Goal: Find specific page/section: Find specific page/section

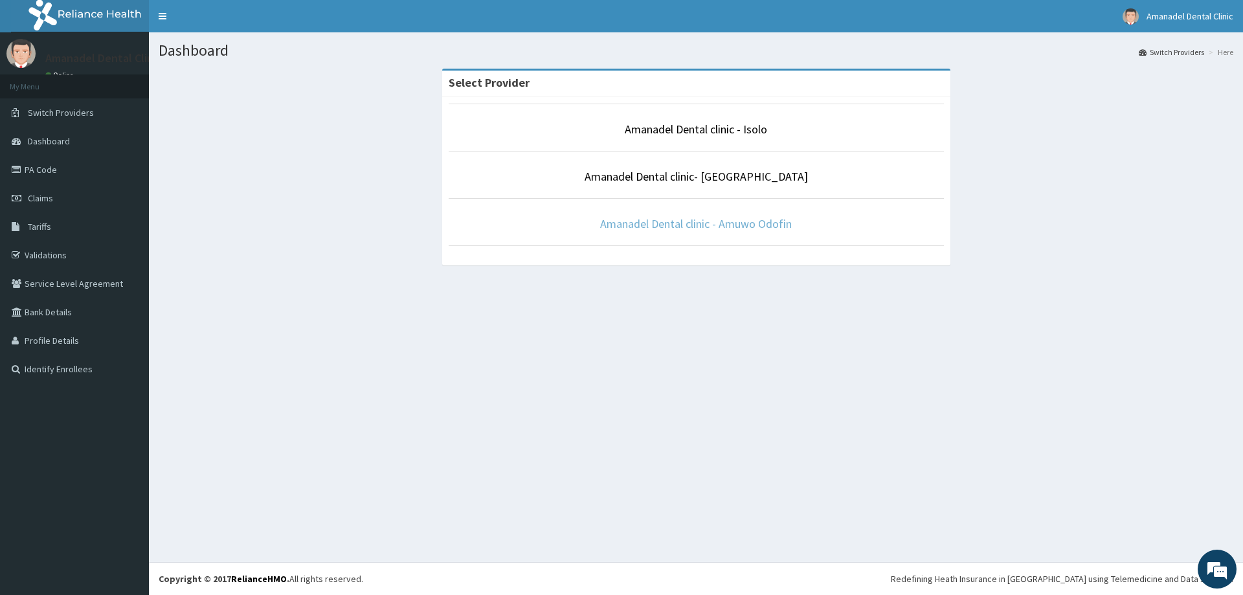
click at [697, 224] on link "Amanadel Dental clinic - Amuwo Odofin" at bounding box center [696, 223] width 192 height 15
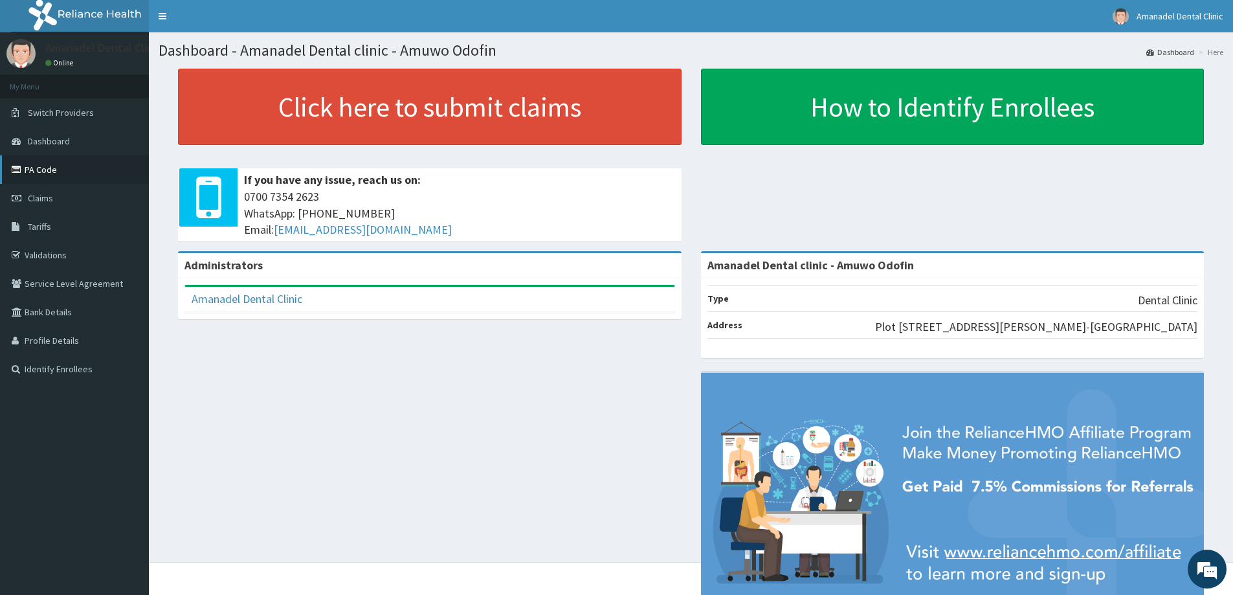
click at [49, 172] on link "PA Code" at bounding box center [74, 169] width 149 height 28
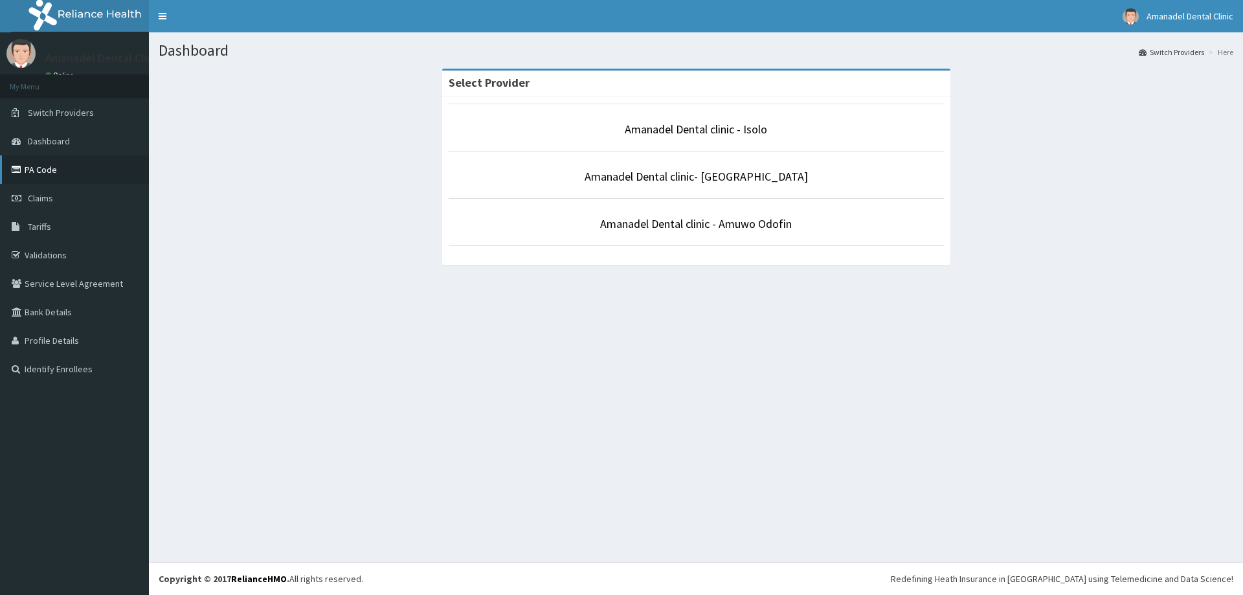
click at [43, 170] on link "PA Code" at bounding box center [74, 169] width 149 height 28
click at [48, 166] on link "PA Code" at bounding box center [74, 169] width 149 height 28
click at [684, 219] on link "Amanadel Dental clinic - Amuwo Odofin" at bounding box center [696, 223] width 192 height 15
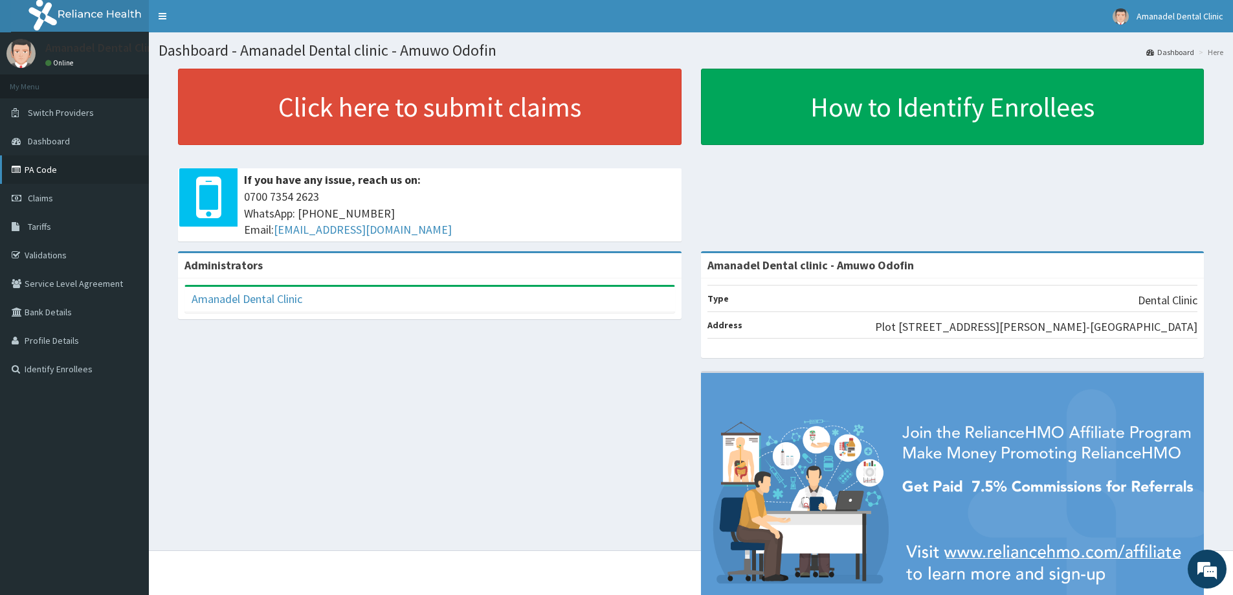
click at [48, 166] on link "PA Code" at bounding box center [74, 169] width 149 height 28
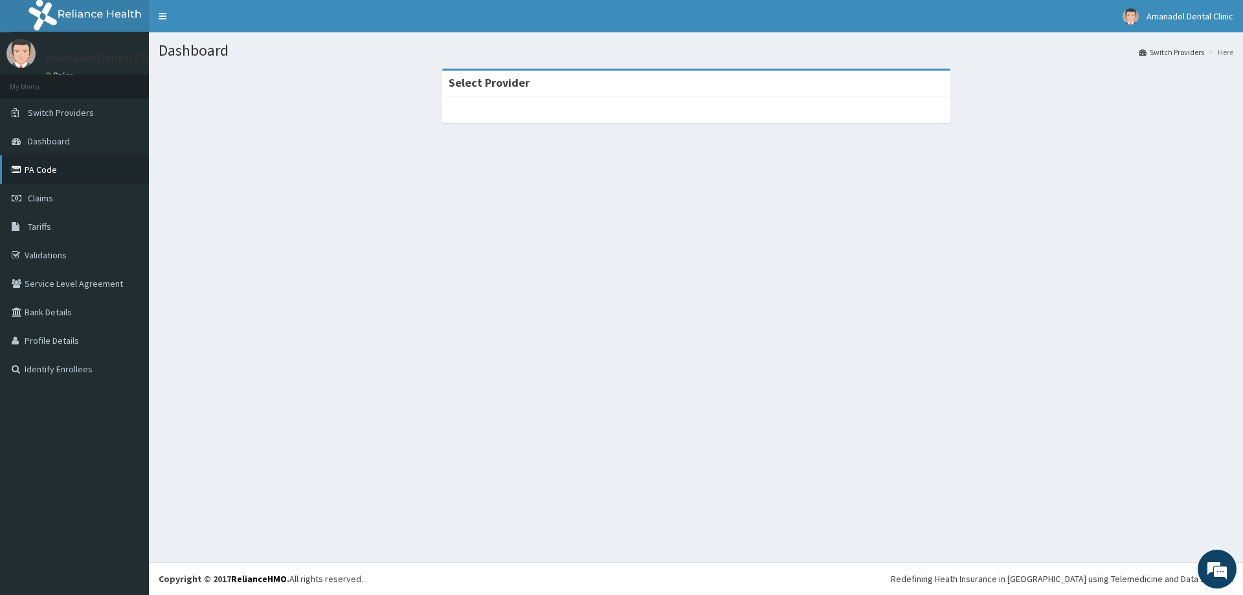
click at [34, 170] on link "PA Code" at bounding box center [74, 169] width 149 height 28
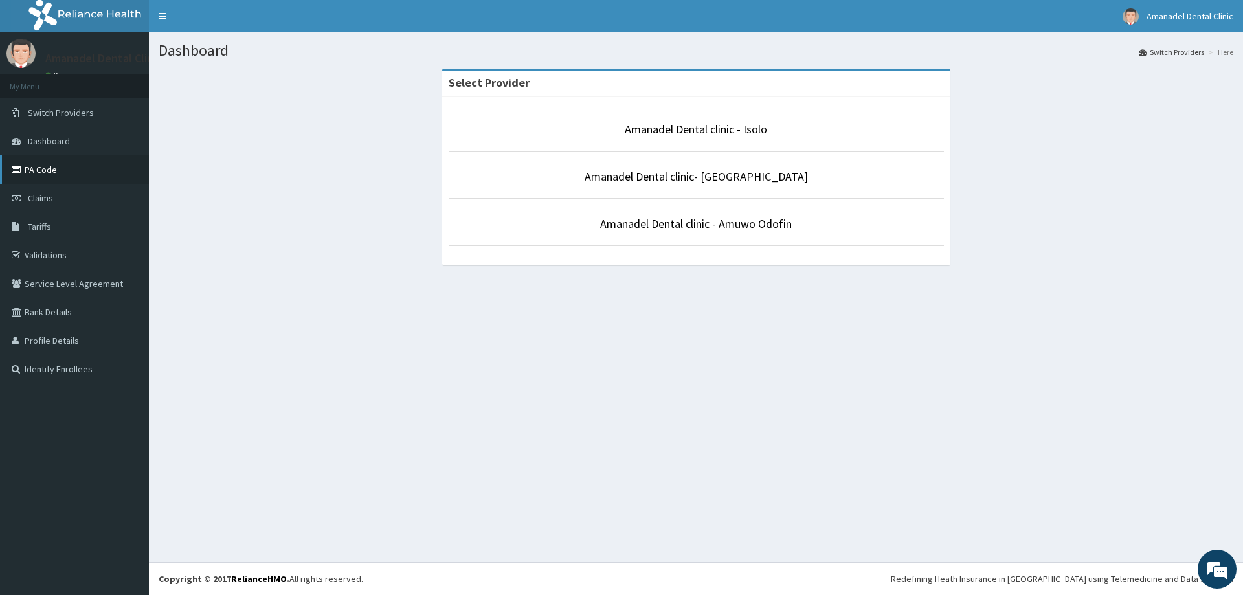
click at [30, 170] on link "PA Code" at bounding box center [74, 169] width 149 height 28
click at [713, 229] on link "Amanadel Dental clinic - Amuwo Odofin" at bounding box center [696, 223] width 192 height 15
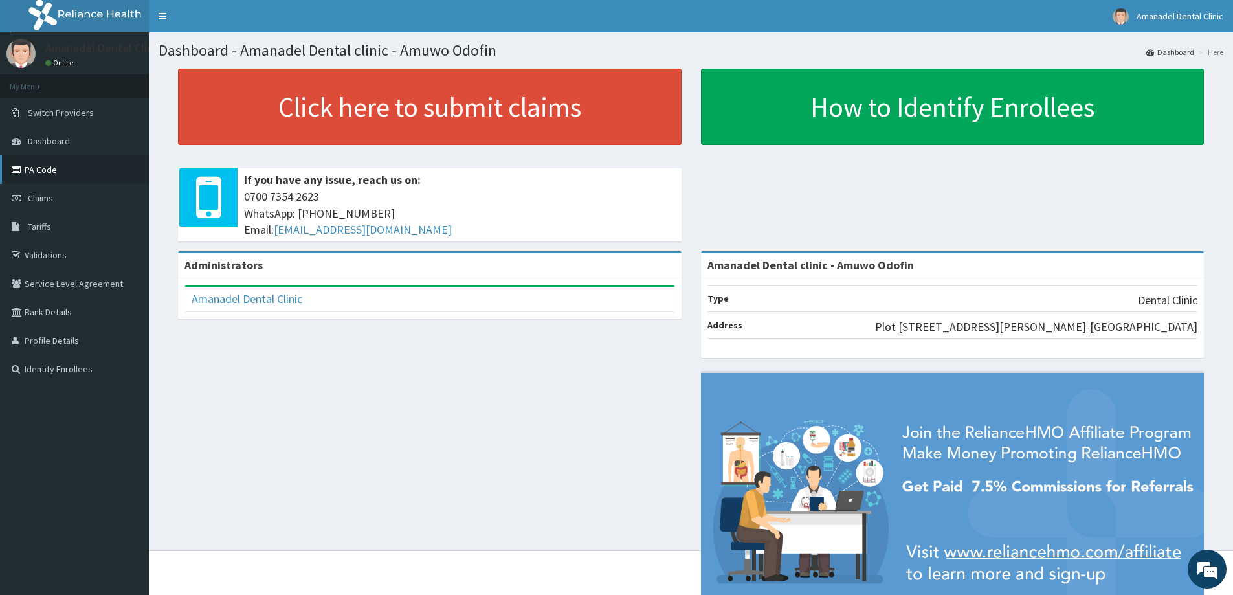
click at [54, 167] on link "PA Code" at bounding box center [74, 169] width 149 height 28
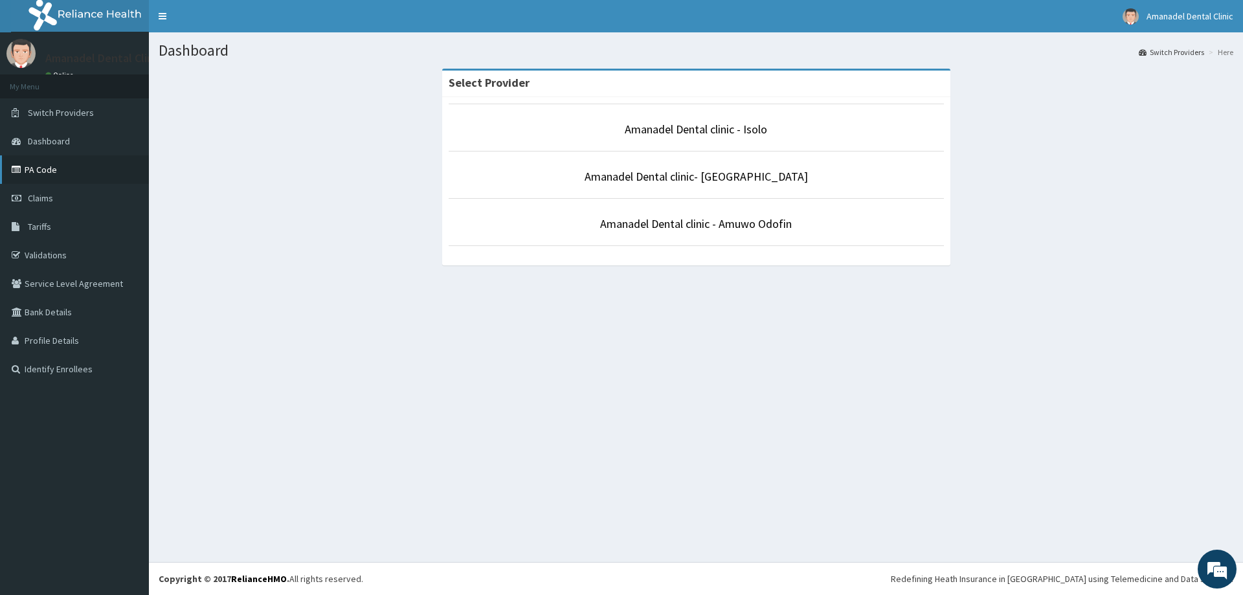
click at [36, 172] on link "PA Code" at bounding box center [74, 169] width 149 height 28
